Goal: Transaction & Acquisition: Book appointment/travel/reservation

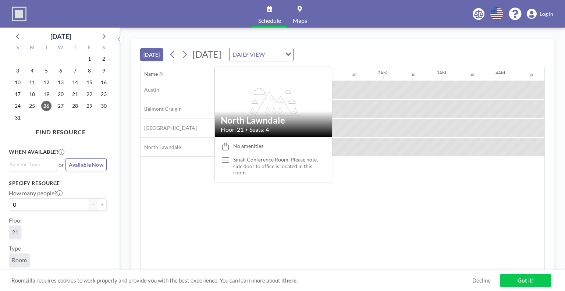
scroll to position [0, 471]
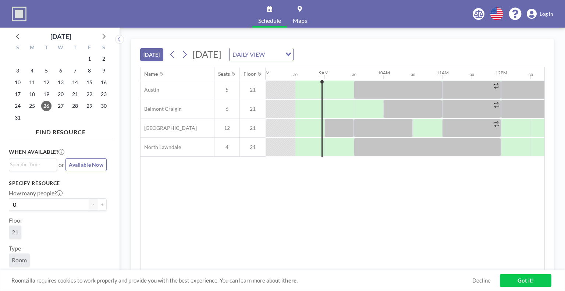
click at [150, 54] on button "[DATE]" at bounding box center [151, 54] width 23 height 13
click at [321, 273] on div "Roomzilla requires cookies to work properly and provide you with the best exper…" at bounding box center [282, 280] width 565 height 21
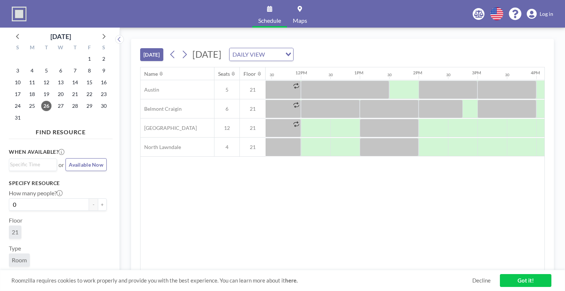
scroll to position [0, 672]
click at [493, 147] on div at bounding box center [491, 147] width 29 height 18
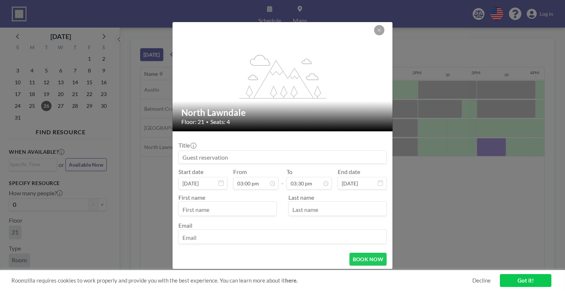
click at [226, 157] on input at bounding box center [283, 157] width 208 height 13
drag, startPoint x: 226, startPoint y: 157, endPoint x: 206, endPoint y: 180, distance: 30.8
click at [206, 180] on div "Title Start date [DATE] From 03:00 pm - To 03:30 pm End date [DATE] First name …" at bounding box center [283, 192] width 208 height 110
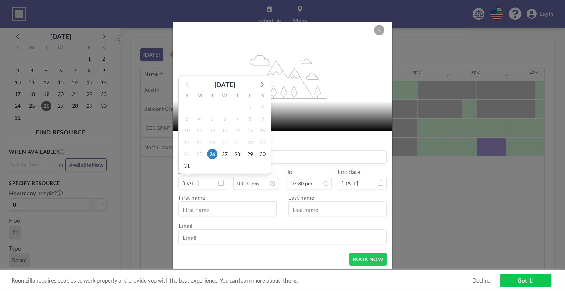
scroll to position [157, 0]
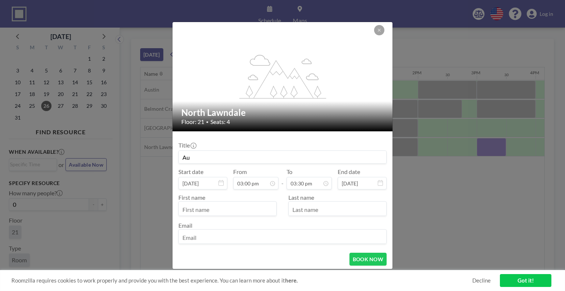
click at [292, 152] on input "Au" at bounding box center [283, 157] width 208 height 13
click at [292, 152] on input "Aub" at bounding box center [283, 157] width 208 height 13
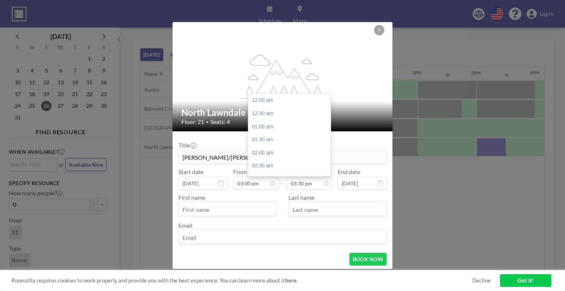
scroll to position [406, 0]
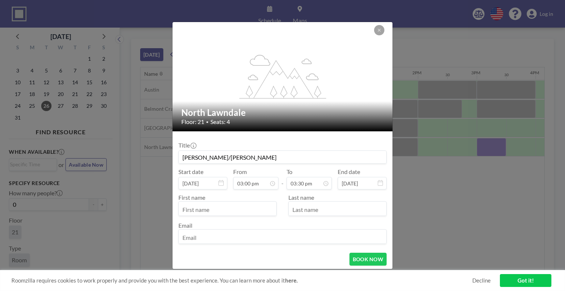
type input "[PERSON_NAME]/[PERSON_NAME]"
click at [248, 213] on input "text" at bounding box center [228, 209] width 98 height 13
type input "[PERSON_NAME]"
click at [226, 239] on input "email" at bounding box center [283, 237] width 208 height 13
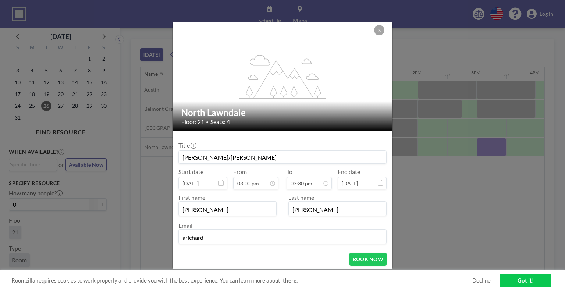
type input "[EMAIL_ADDRESS][DOMAIN_NAME]"
click at [370, 258] on button "BOOK NOW" at bounding box center [368, 259] width 37 height 13
